Goal: Information Seeking & Learning: Learn about a topic

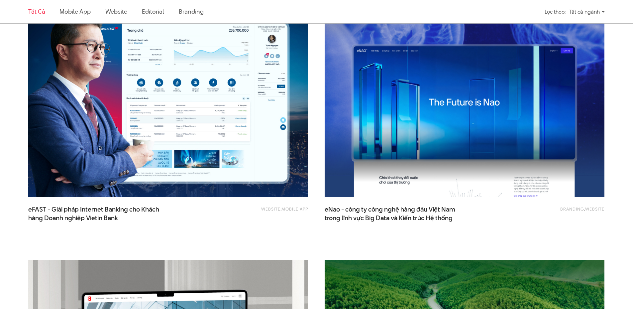
scroll to position [1007, 0]
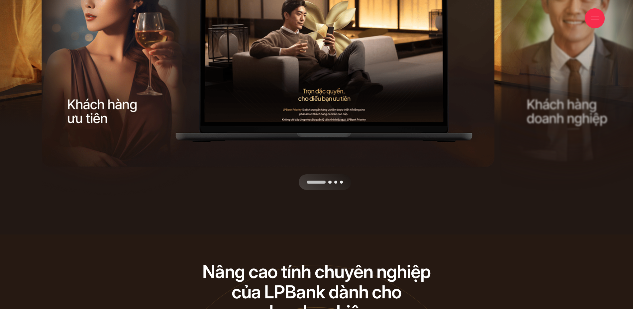
scroll to position [2402, 0]
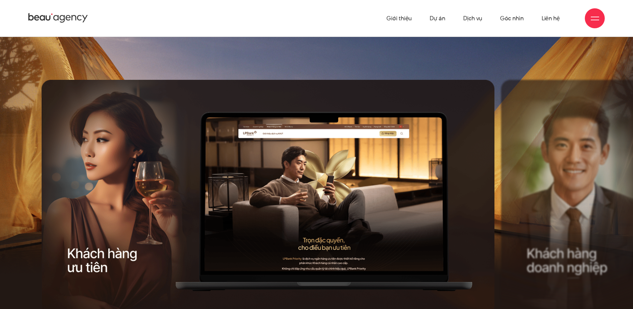
drag, startPoint x: 305, startPoint y: 160, endPoint x: 175, endPoint y: 158, distance: 129.5
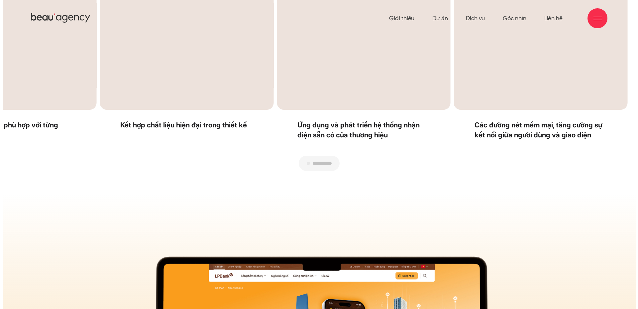
scroll to position [0, 0]
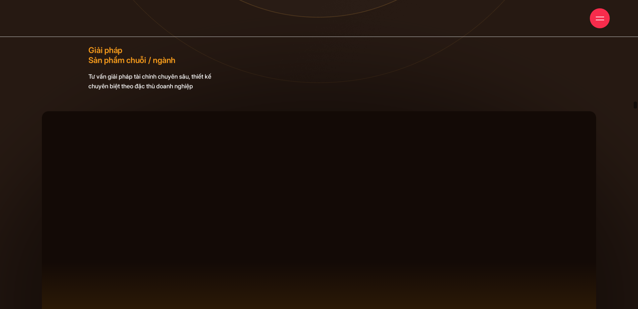
drag, startPoint x: 635, startPoint y: 70, endPoint x: 635, endPoint y: 106, distance: 36.2
click at [632, 106] on span at bounding box center [634, 104] width 3 height 7
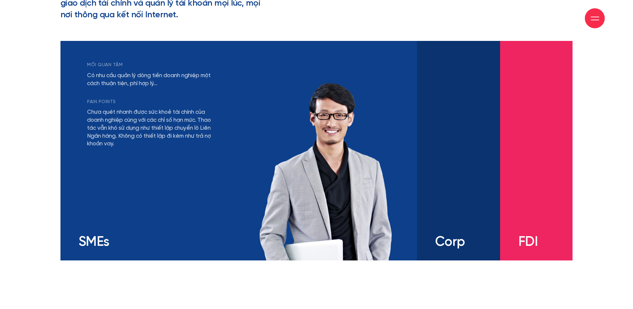
scroll to position [1317, 0]
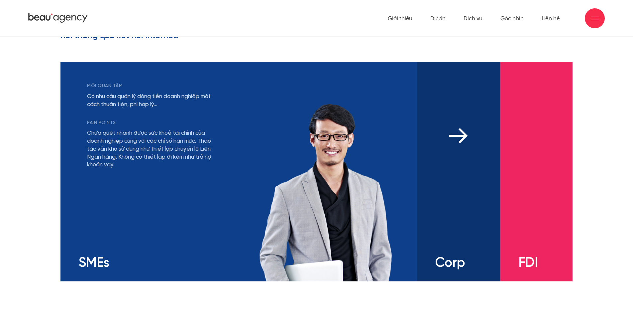
click at [451, 186] on div "mối quan tâm Có nhu cầu đa dạng và linh hoạt với các sản phẩm tài chính Khả năn…" at bounding box center [458, 171] width 83 height 219
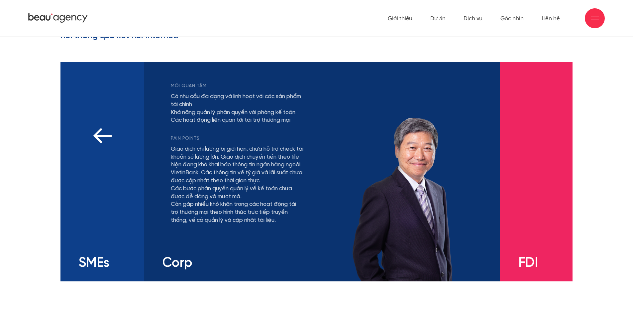
click at [117, 181] on div "mối quan tâm Có nhu cầu quản lý dòng tiền doanh nghiệp một cách thuận tiện, phí…" at bounding box center [102, 171] width 84 height 219
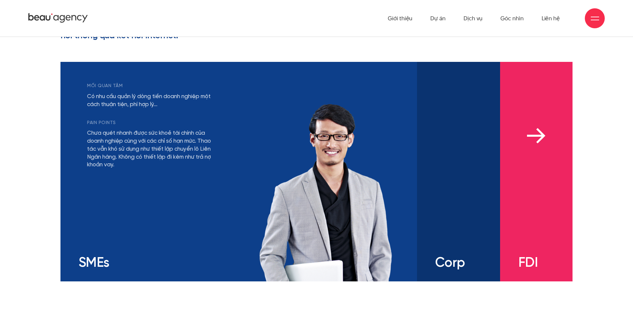
click at [533, 172] on div "mối quan tâm Có nhu cầu bảo lãnh từ ngân hàng bản địa uy tín, hỗ trợ các hoạt đ…" at bounding box center [536, 171] width 73 height 219
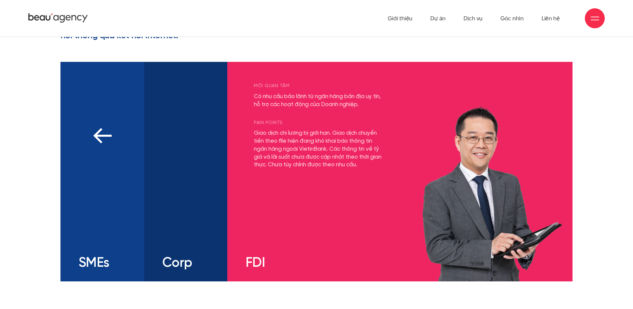
click at [118, 181] on div "mối quan tâm Có nhu cầu quản lý dòng tiền doanh nghiệp một cách thuận tiện, phí…" at bounding box center [102, 171] width 84 height 219
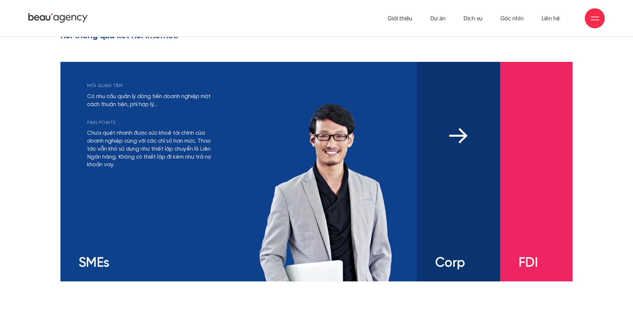
click at [460, 138] on img at bounding box center [458, 136] width 19 height 16
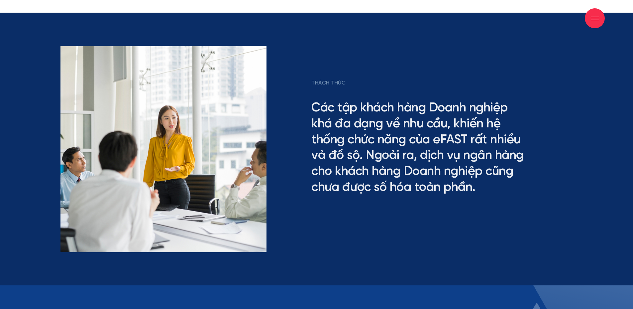
scroll to position [1782, 0]
